Goal: Feedback & Contribution: Leave review/rating

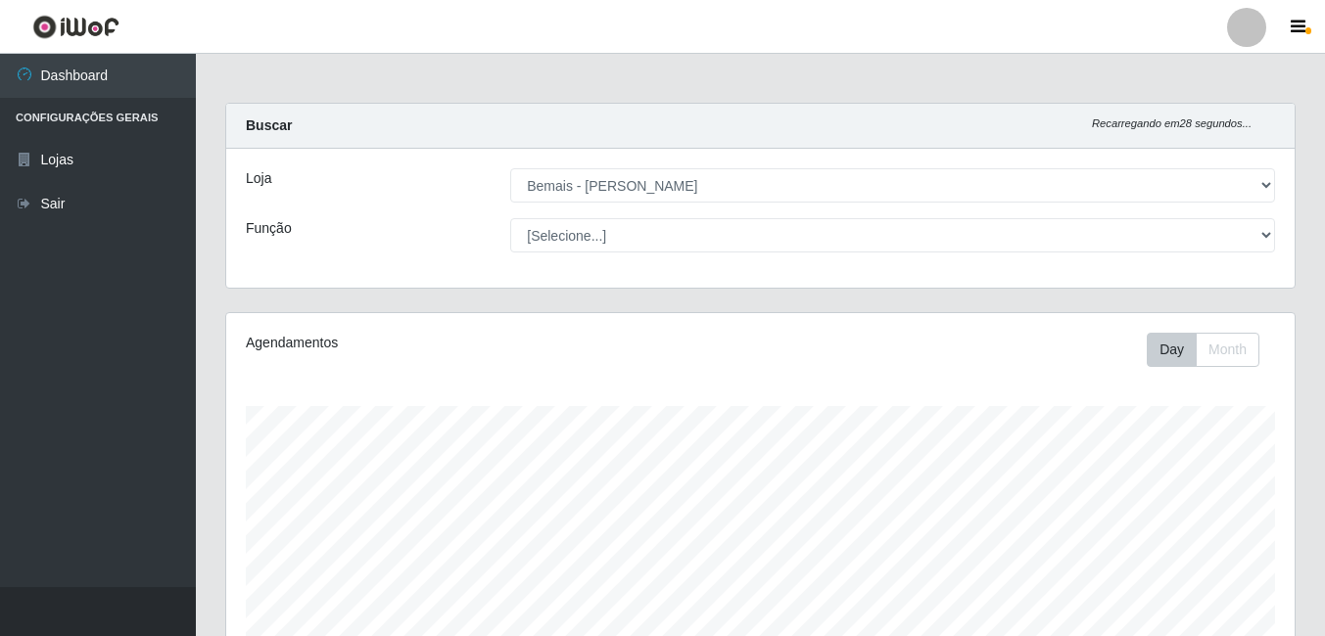
select select "230"
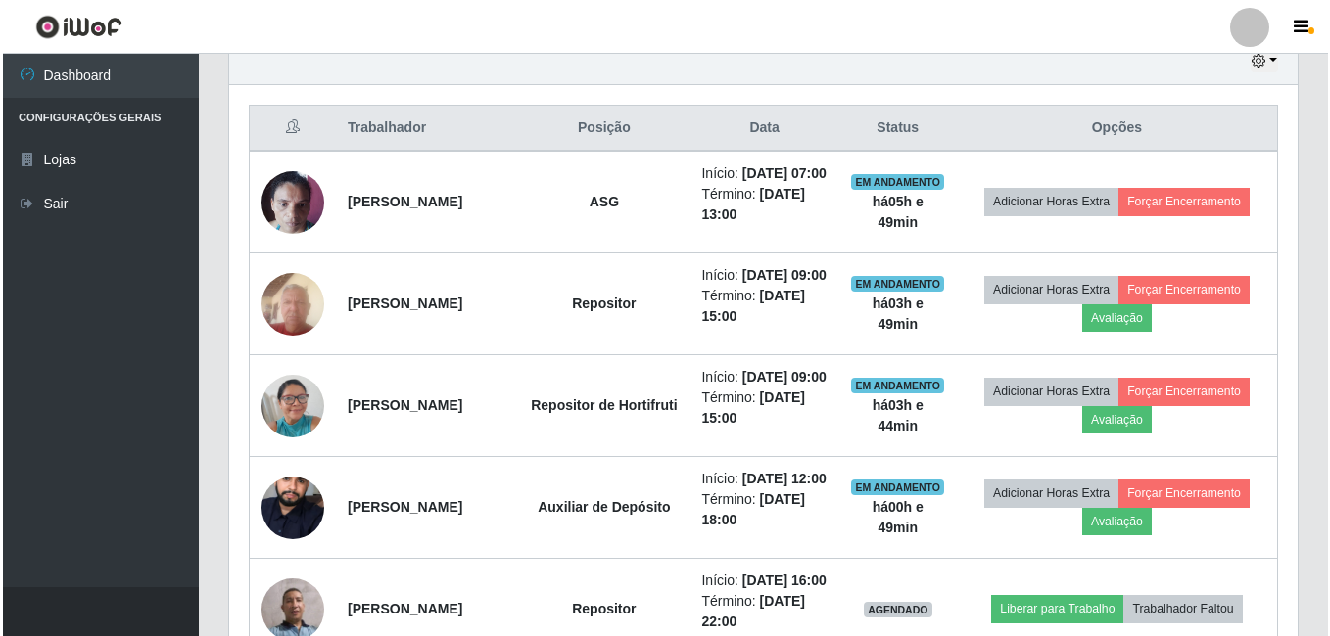
scroll to position [805, 0]
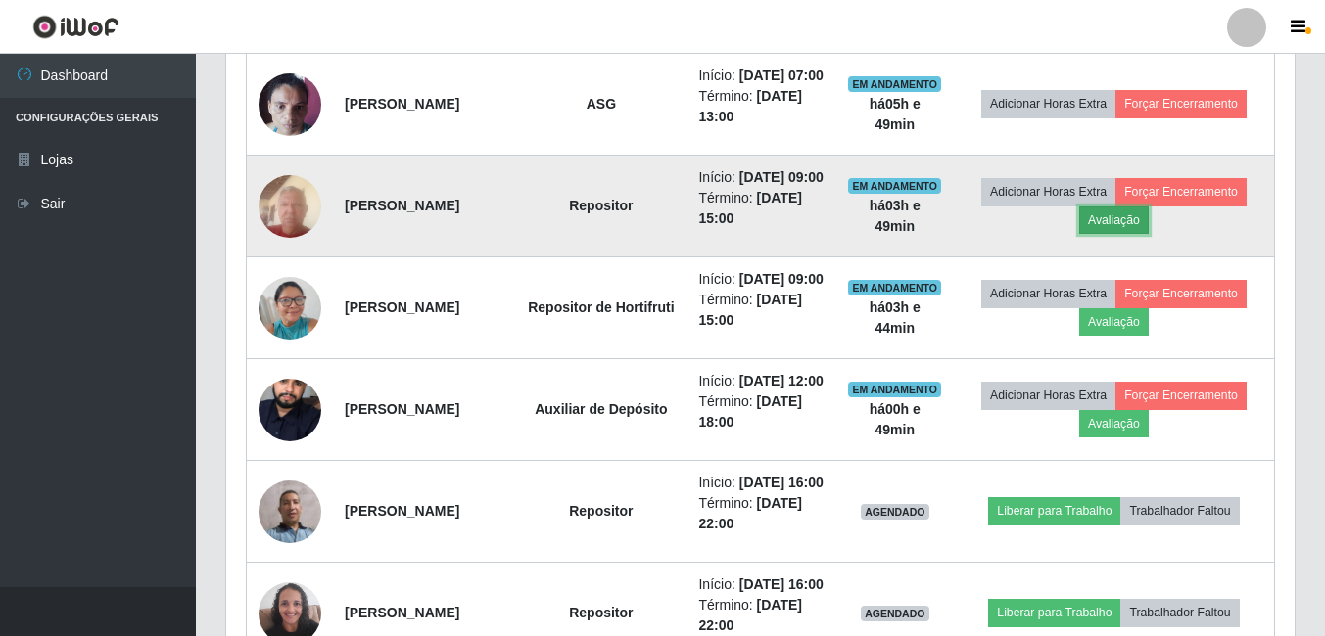
click at [1148, 234] on button "Avaliação" at bounding box center [1114, 220] width 70 height 27
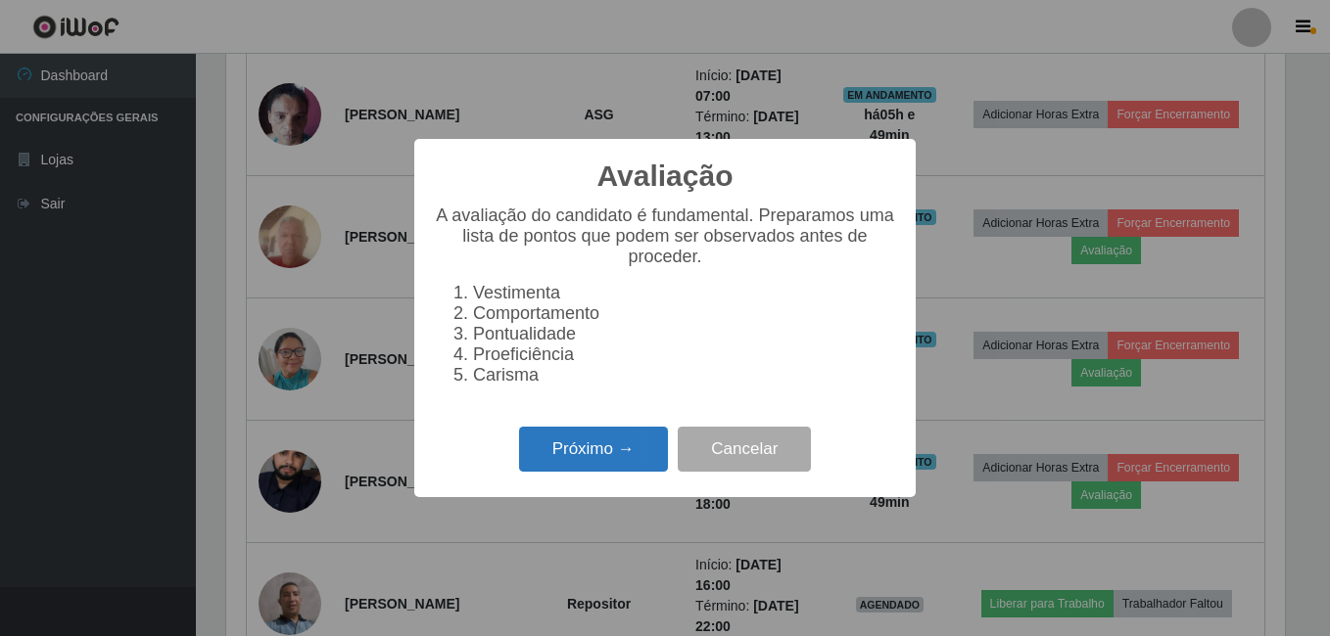
click at [583, 473] on button "Próximo →" at bounding box center [593, 450] width 149 height 46
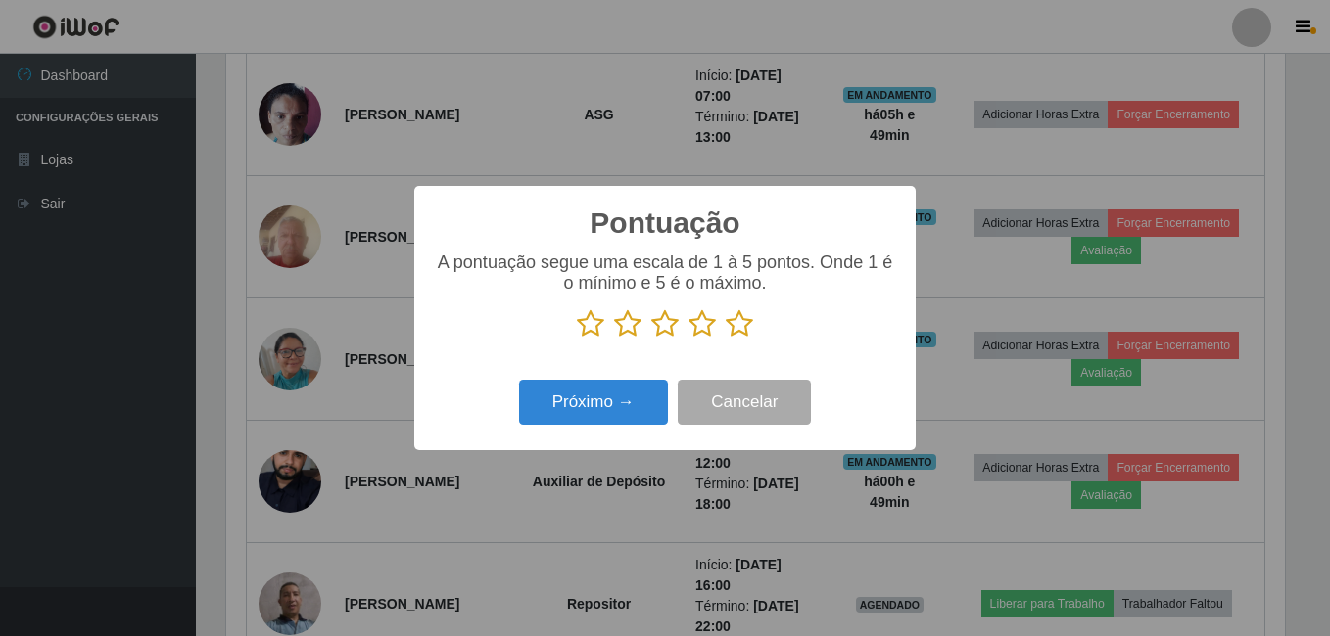
click at [739, 325] on icon at bounding box center [738, 323] width 27 height 29
click at [725, 339] on input "radio" at bounding box center [725, 339] width 0 height 0
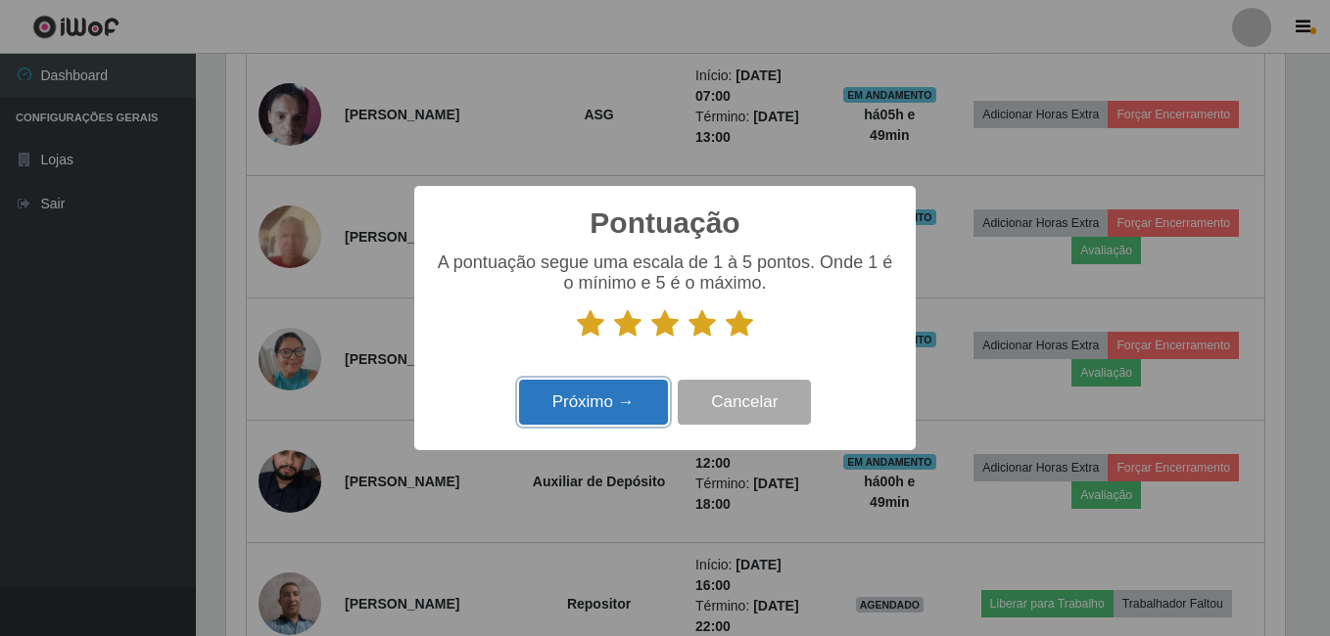
click at [547, 411] on button "Próximo →" at bounding box center [593, 403] width 149 height 46
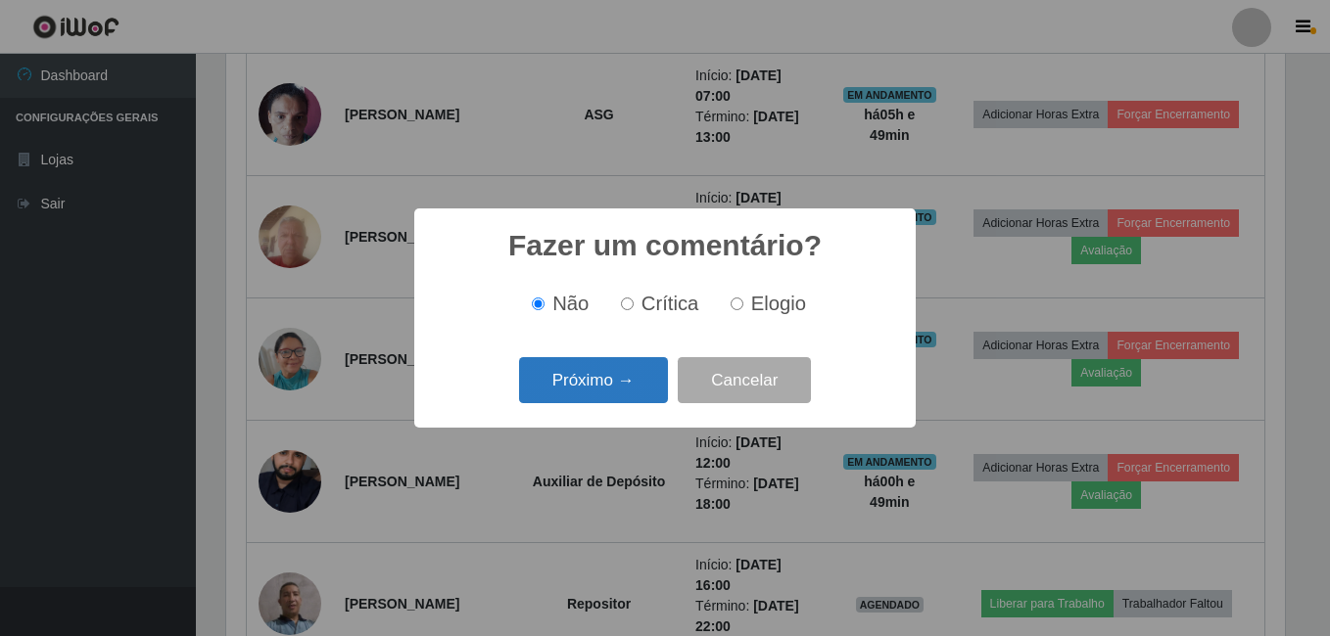
click at [569, 372] on button "Próximo →" at bounding box center [593, 380] width 149 height 46
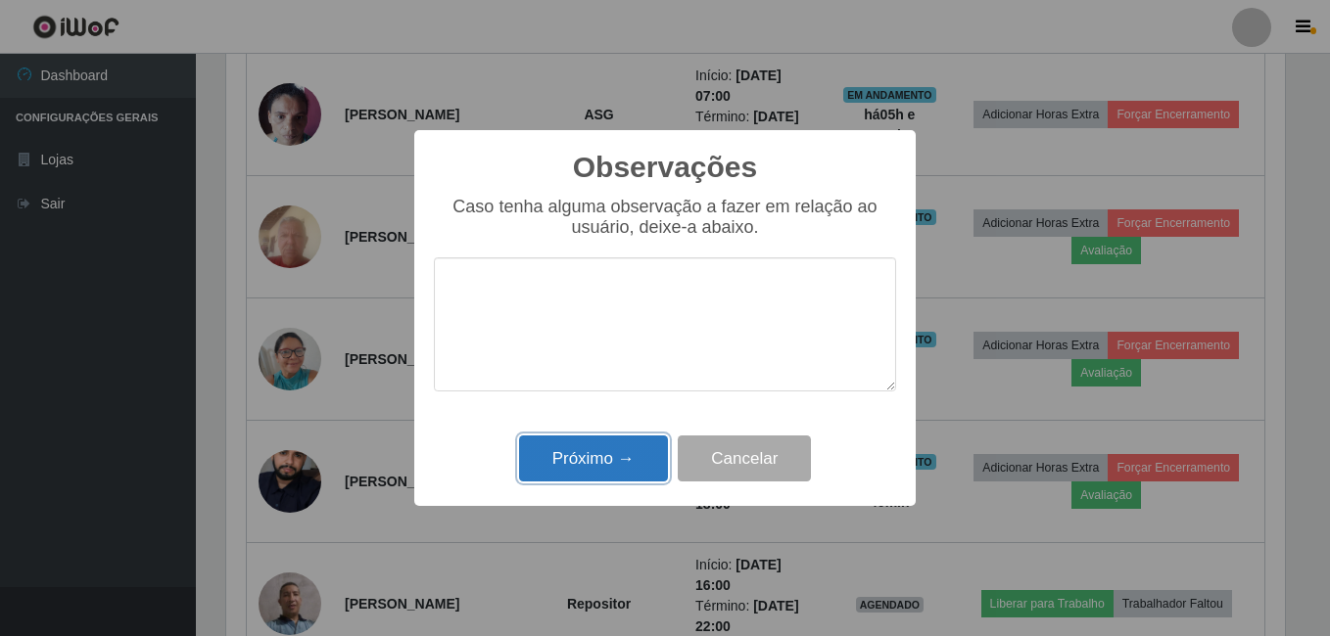
click at [587, 460] on button "Próximo →" at bounding box center [593, 459] width 149 height 46
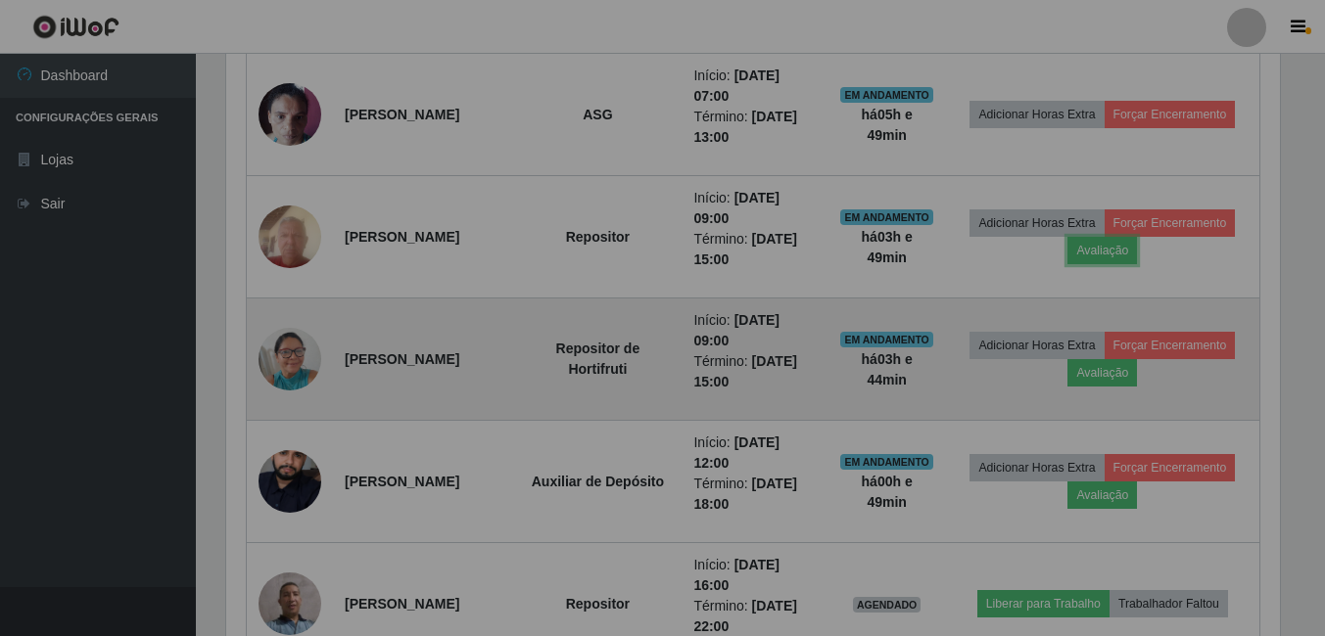
scroll to position [406, 1068]
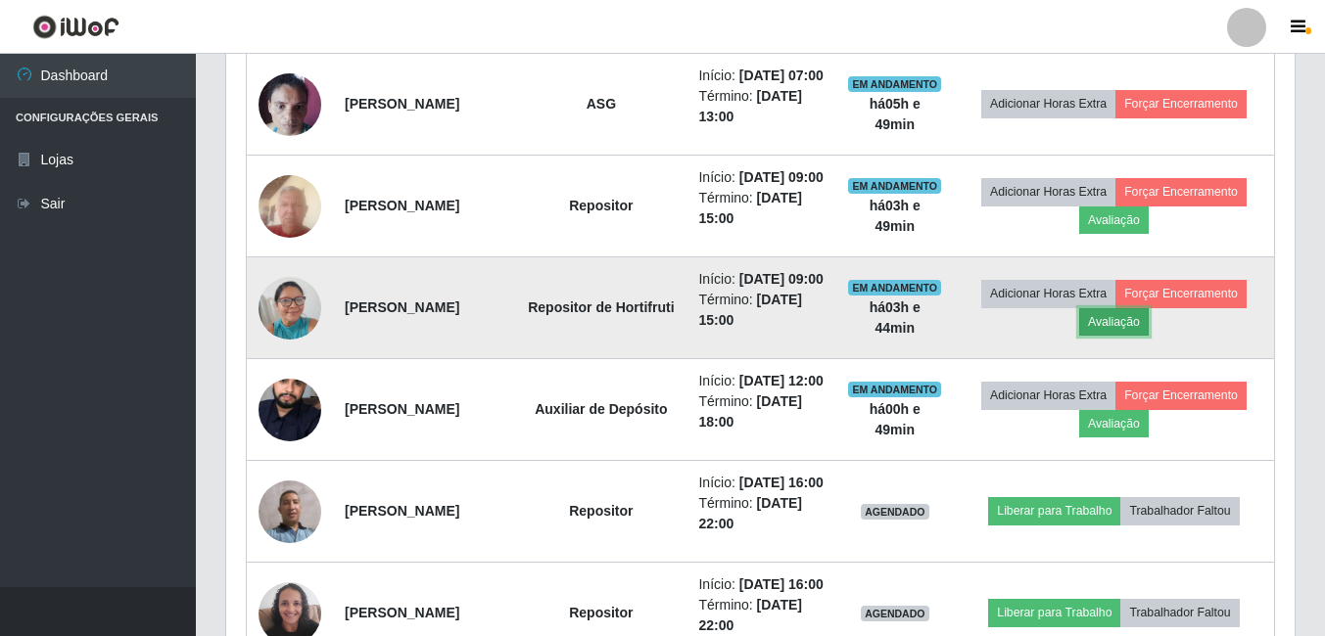
click at [1148, 336] on button "Avaliação" at bounding box center [1114, 321] width 70 height 27
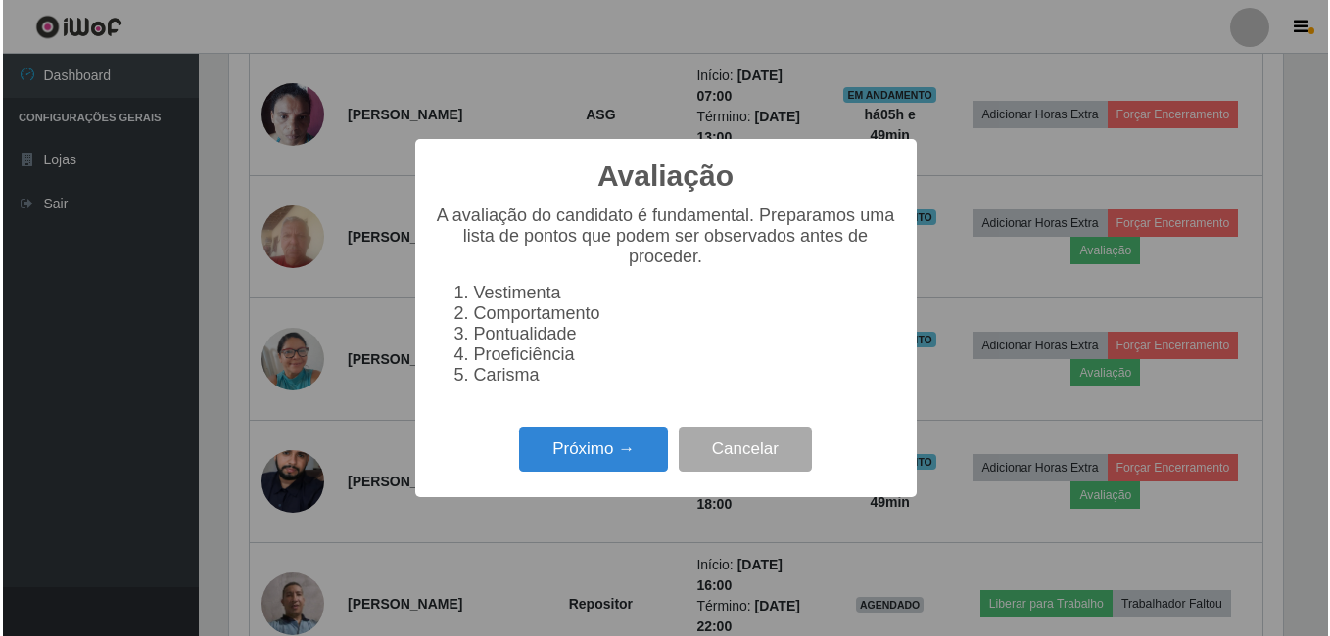
scroll to position [406, 1058]
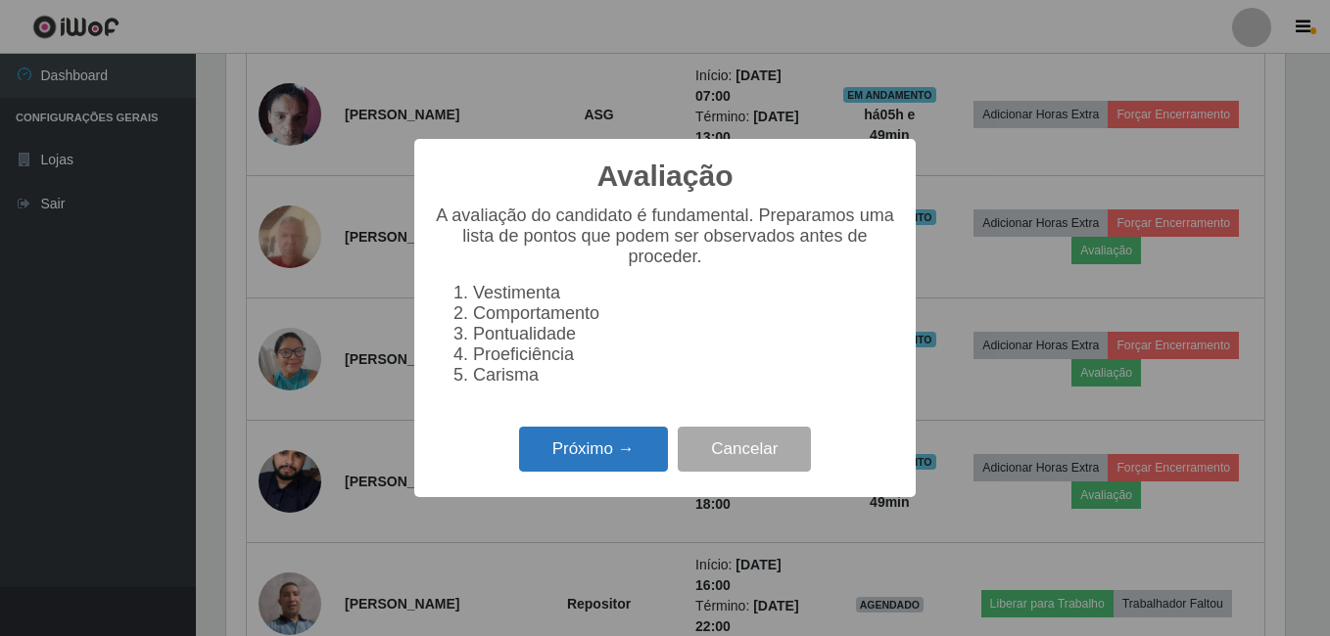
click at [581, 447] on button "Próximo →" at bounding box center [593, 450] width 149 height 46
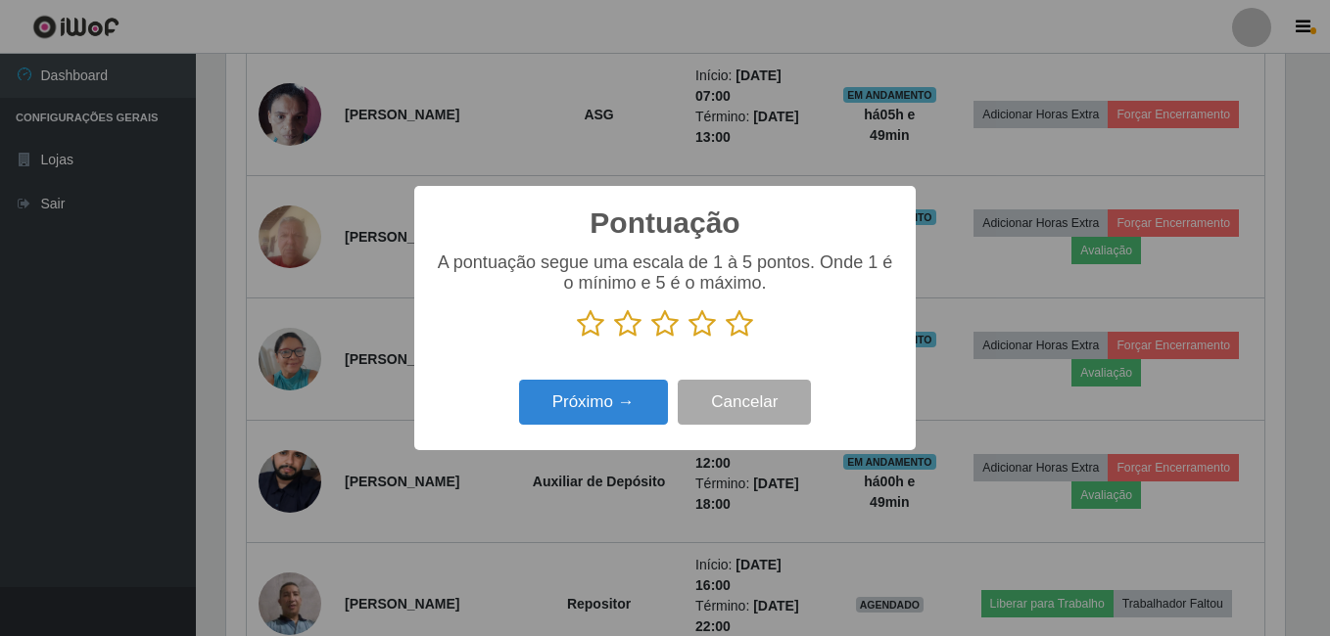
scroll to position [978664, 978011]
click at [742, 331] on icon at bounding box center [738, 323] width 27 height 29
click at [725, 339] on input "radio" at bounding box center [725, 339] width 0 height 0
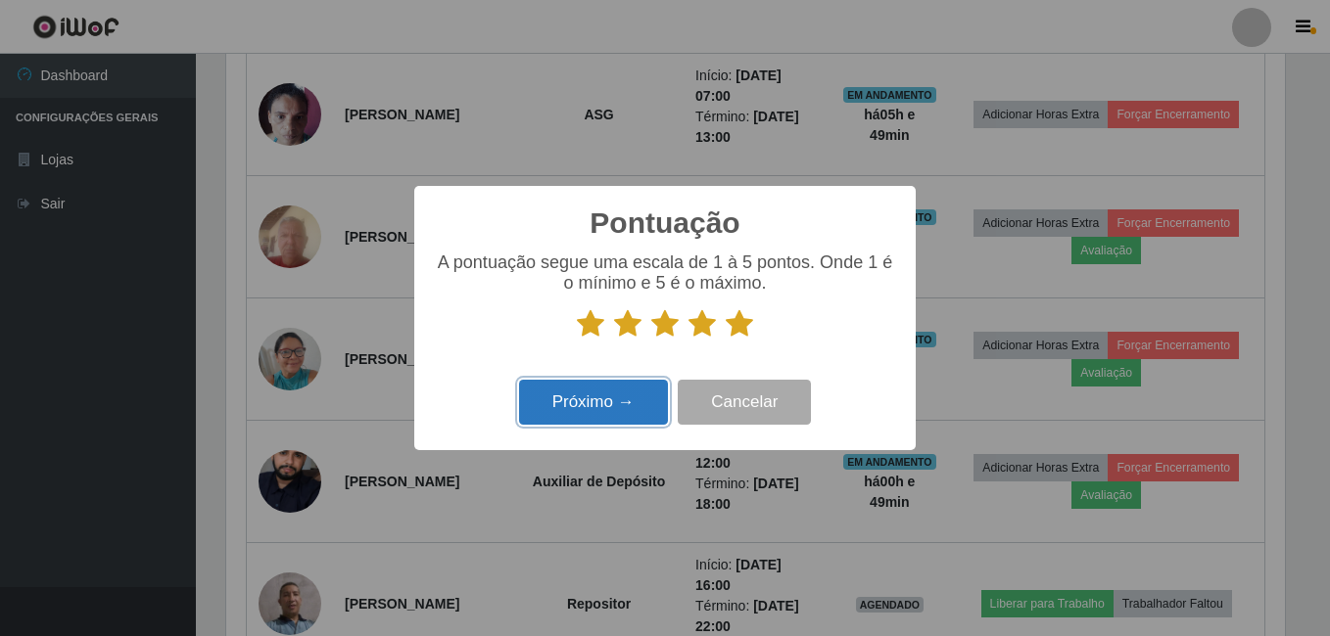
click at [657, 402] on button "Próximo →" at bounding box center [593, 403] width 149 height 46
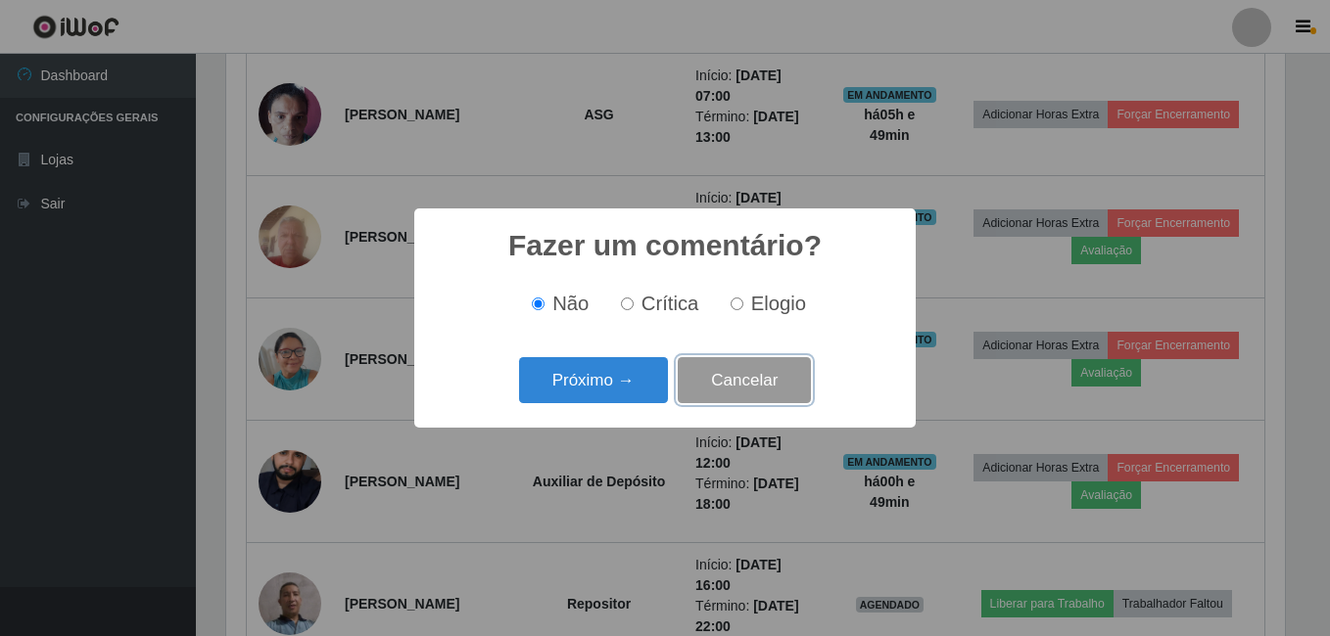
click at [712, 383] on button "Cancelar" at bounding box center [744, 380] width 133 height 46
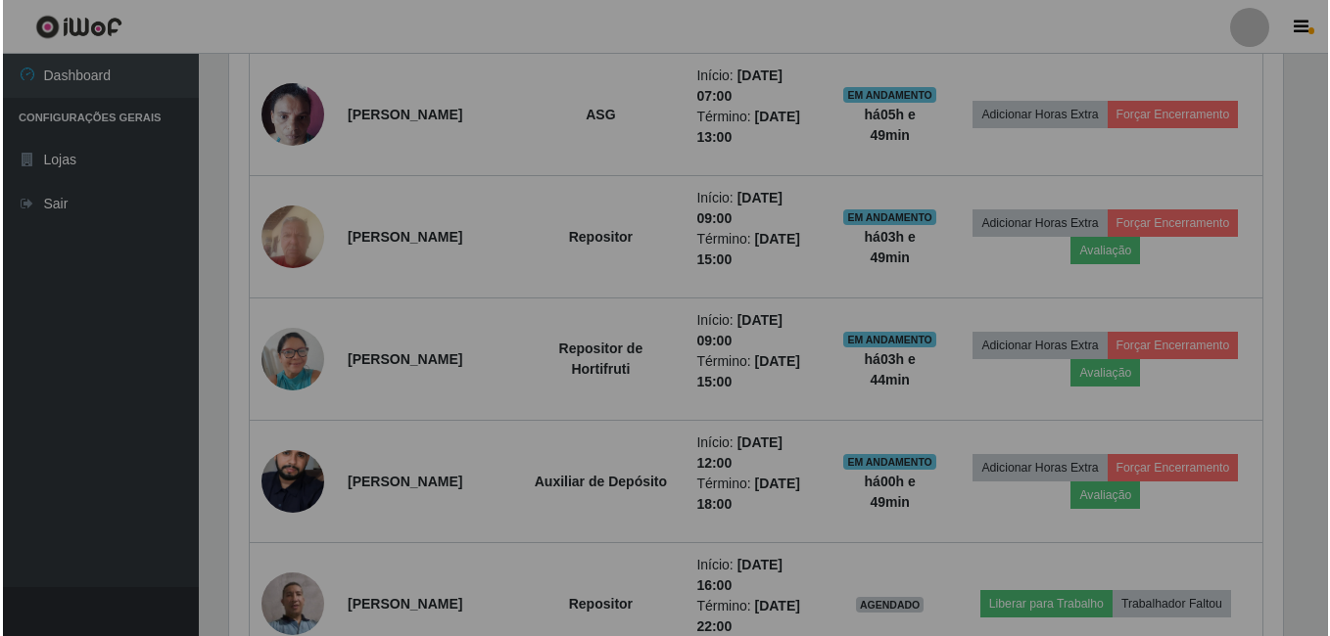
scroll to position [406, 1068]
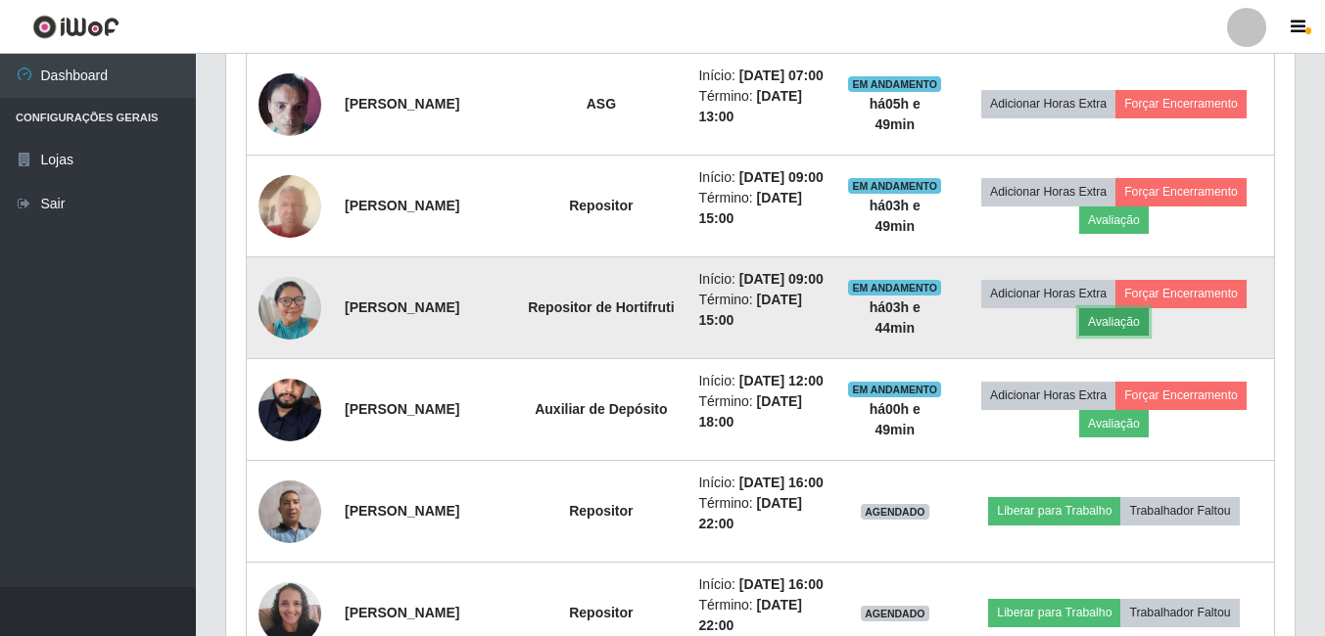
click at [1148, 336] on button "Avaliação" at bounding box center [1114, 321] width 70 height 27
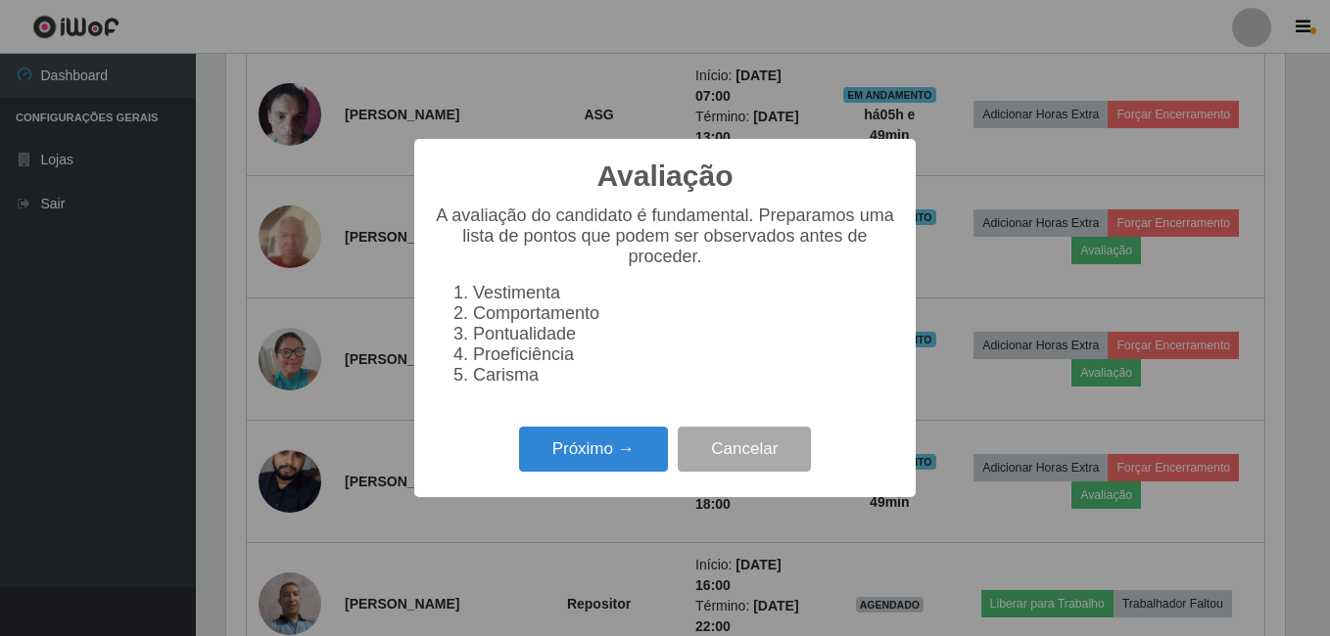
scroll to position [406, 1058]
click at [572, 469] on button "Próximo →" at bounding box center [593, 450] width 149 height 46
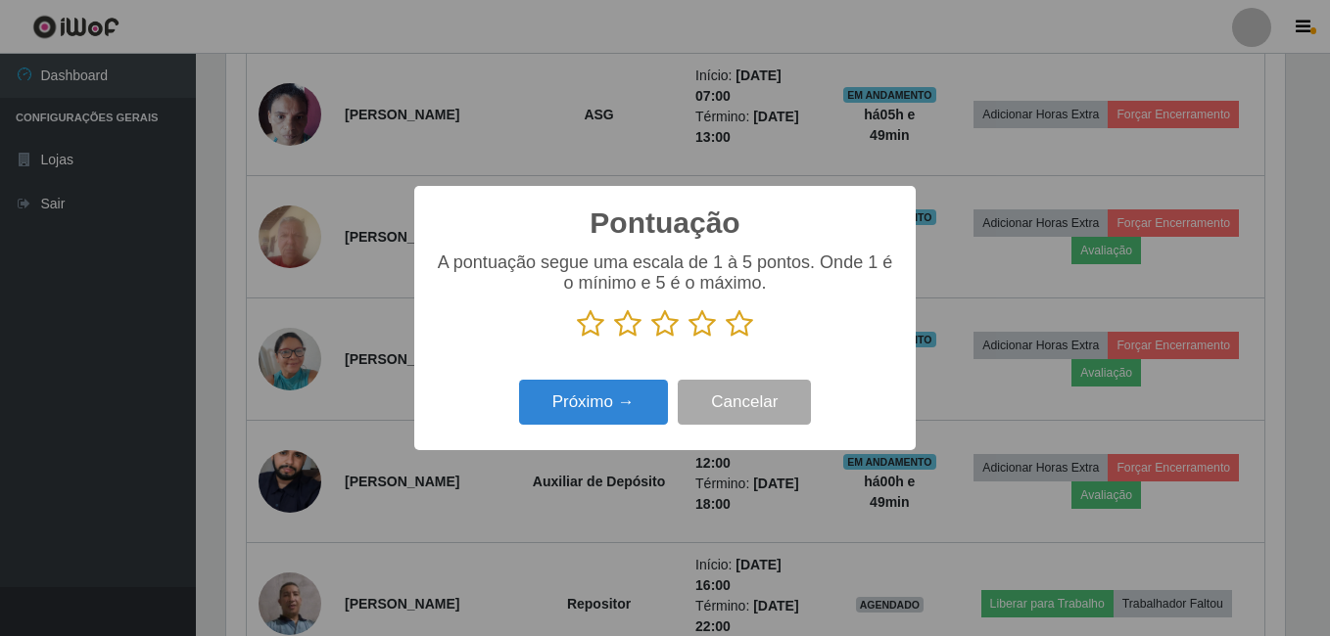
scroll to position [978664, 978011]
click at [730, 327] on icon at bounding box center [738, 323] width 27 height 29
click at [725, 339] on input "radio" at bounding box center [725, 339] width 0 height 0
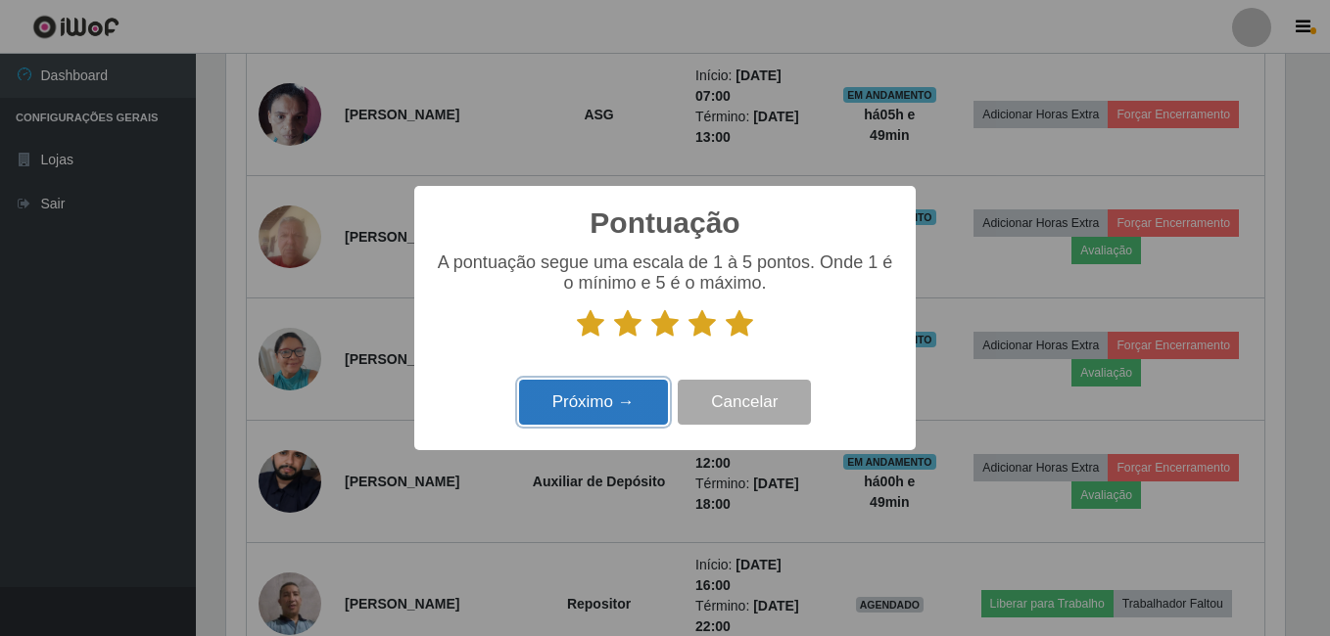
click at [625, 394] on button "Próximo →" at bounding box center [593, 403] width 149 height 46
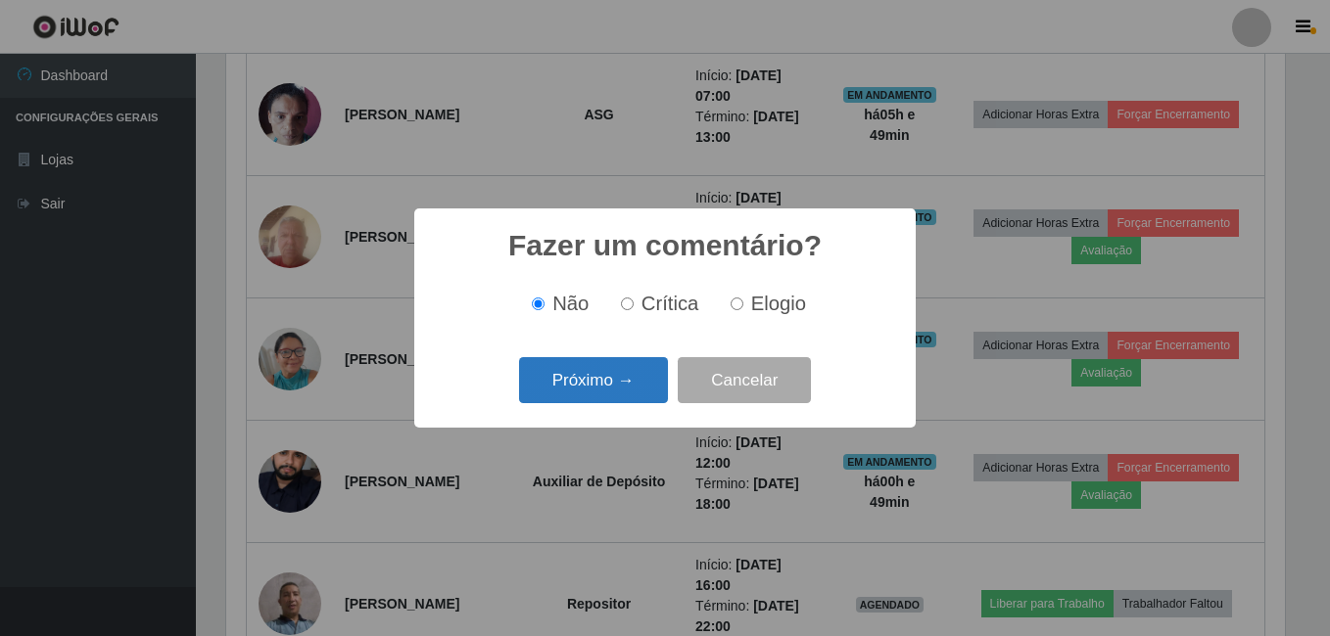
click at [623, 389] on button "Próximo →" at bounding box center [593, 380] width 149 height 46
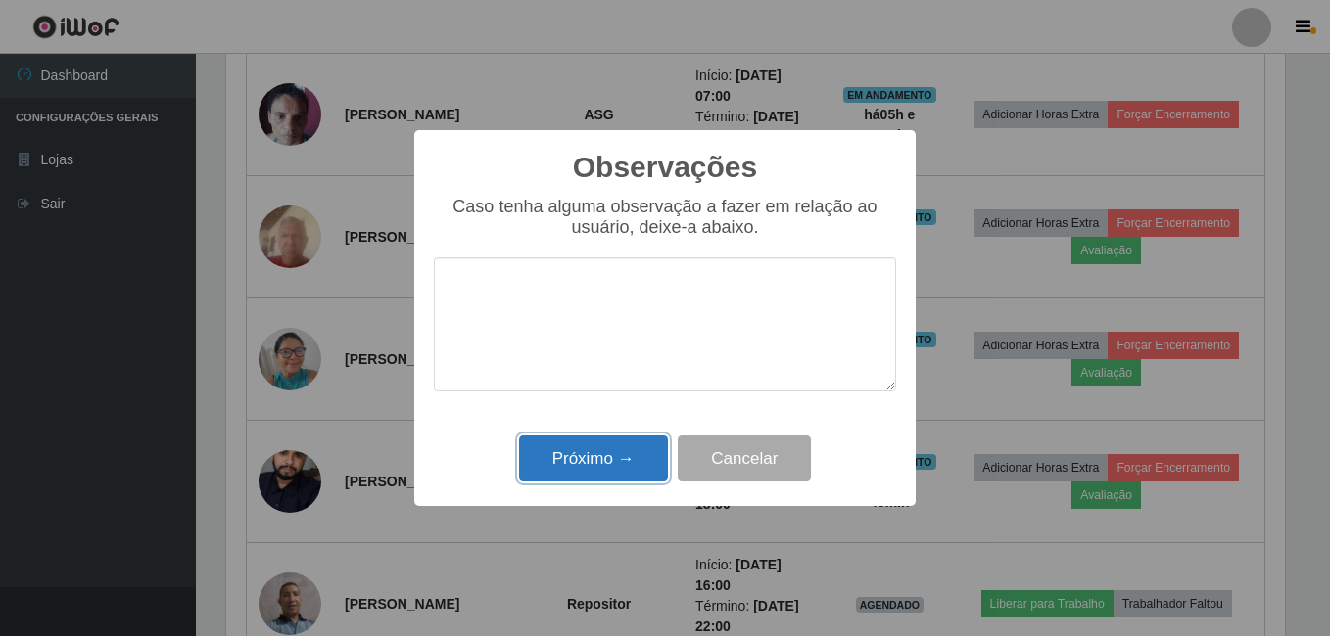
click at [558, 465] on button "Próximo →" at bounding box center [593, 459] width 149 height 46
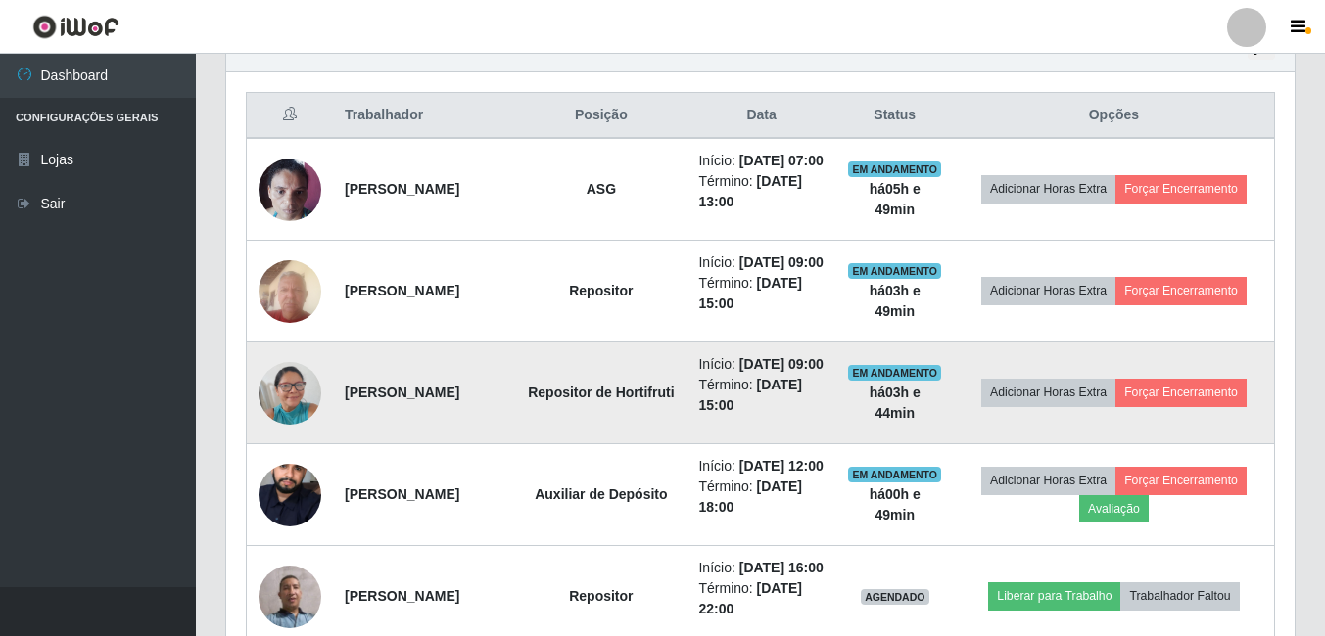
scroll to position [685, 0]
